Goal: Find specific page/section: Find specific page/section

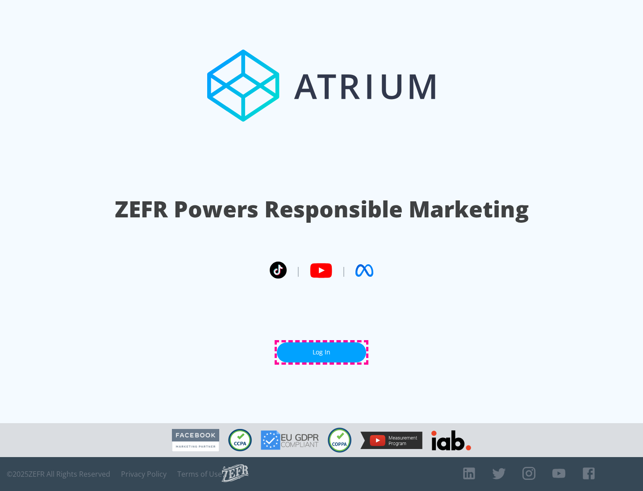
click at [322, 352] on link "Log In" at bounding box center [321, 353] width 89 height 20
